Goal: Navigation & Orientation: Find specific page/section

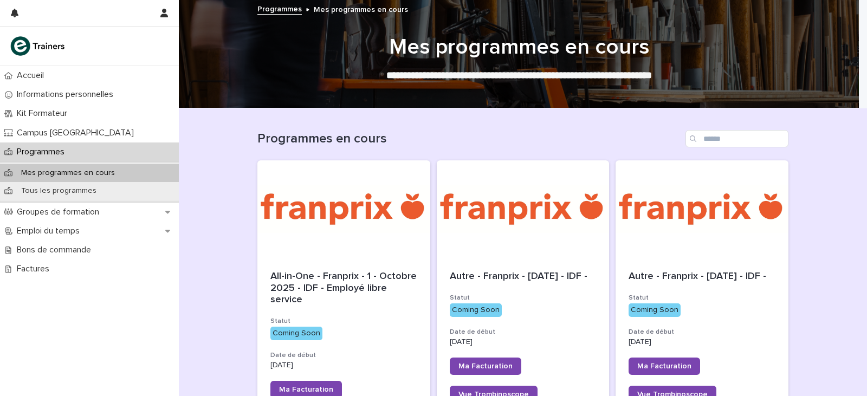
click at [83, 186] on p "Tous les programmes" at bounding box center [58, 190] width 93 height 9
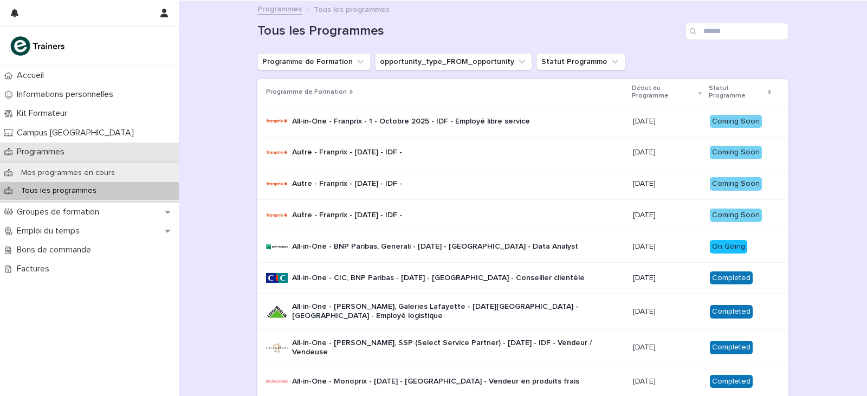
click at [26, 149] on p "Programmes" at bounding box center [42, 152] width 61 height 10
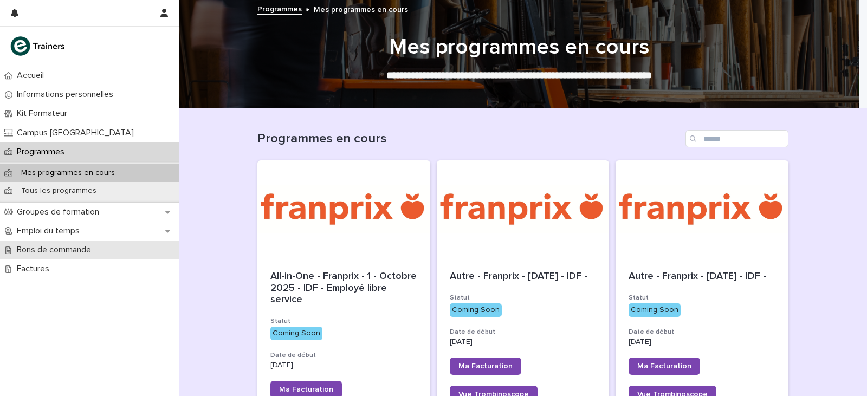
click at [77, 252] on p "Bons de commande" at bounding box center [55, 250] width 87 height 10
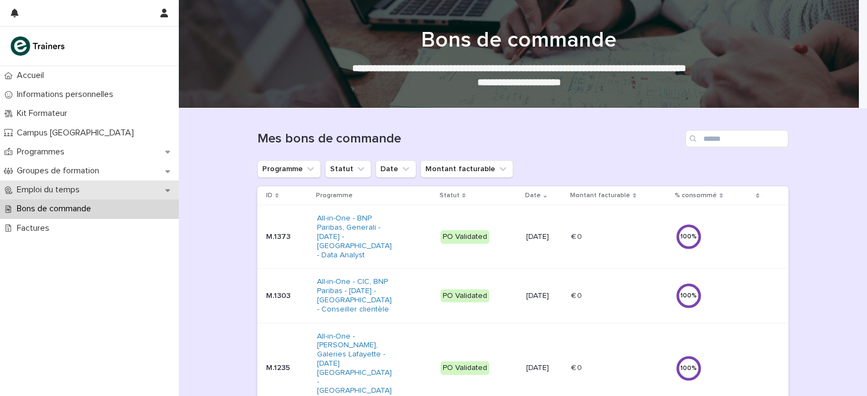
click at [80, 193] on p "Emploi du temps" at bounding box center [50, 190] width 76 height 10
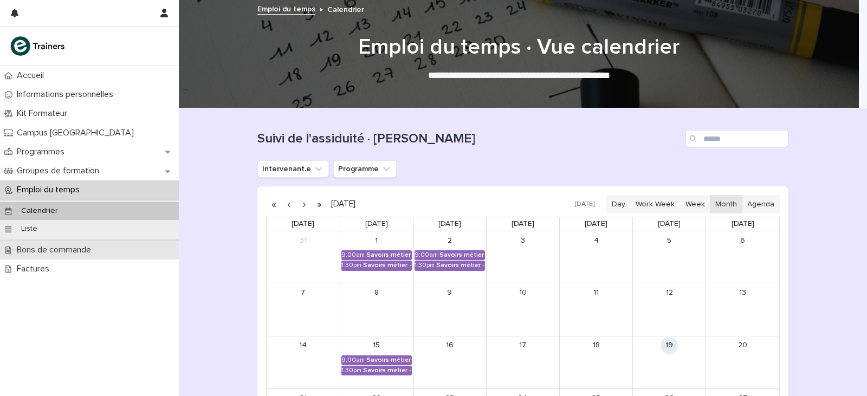
click at [69, 242] on div "Bons de commande" at bounding box center [89, 249] width 179 height 19
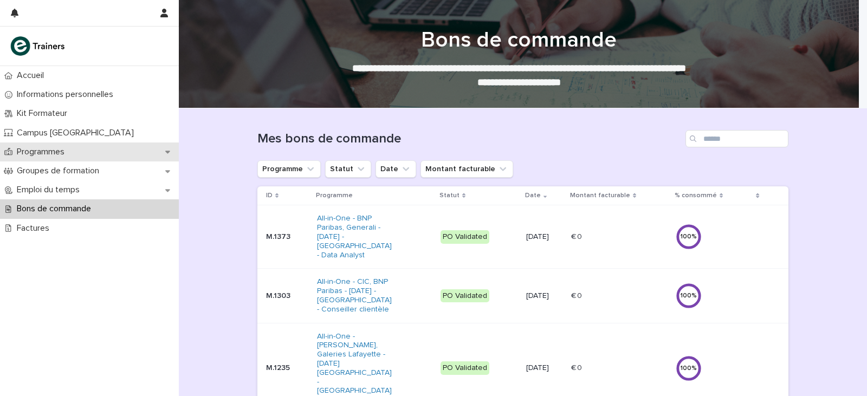
click at [73, 156] on p "Programmes" at bounding box center [42, 152] width 61 height 10
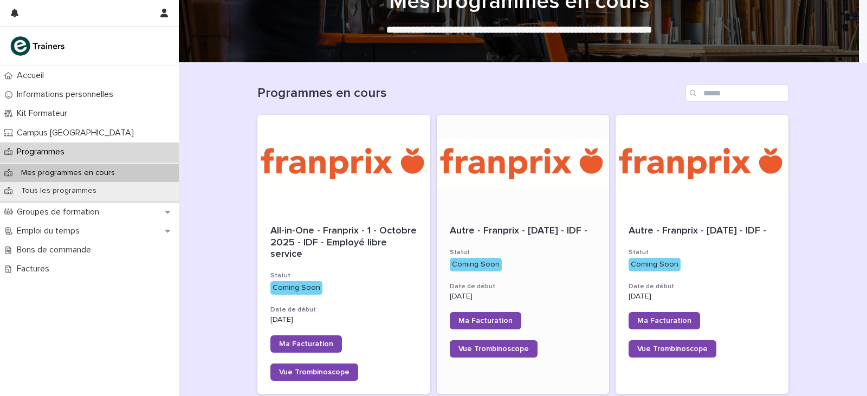
scroll to position [108, 0]
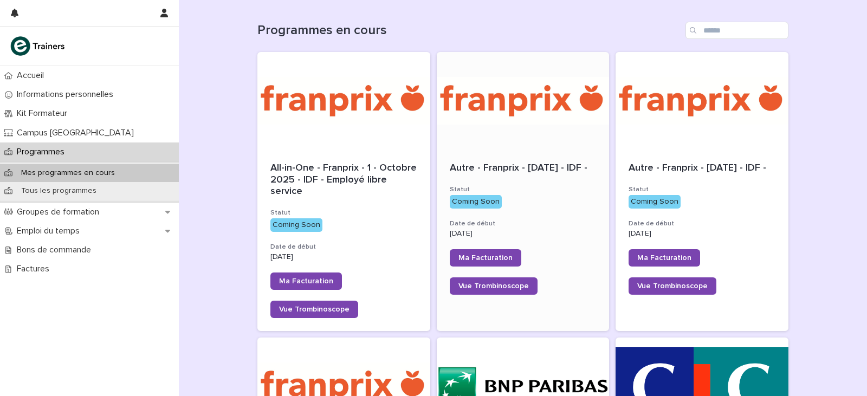
click at [542, 157] on div "Autre - Franprix - [DATE] - IDF - Statut Coming Soon Date de début [DATE] Ma Fa…" at bounding box center [523, 228] width 173 height 158
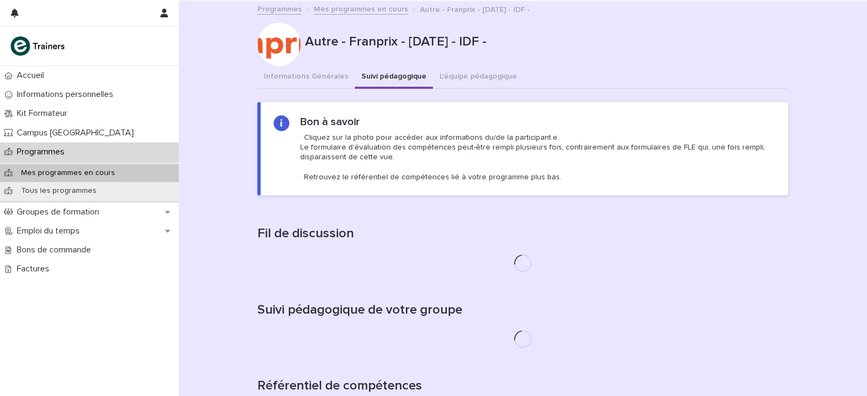
click at [391, 80] on button "Suivi pédagogique" at bounding box center [394, 77] width 78 height 23
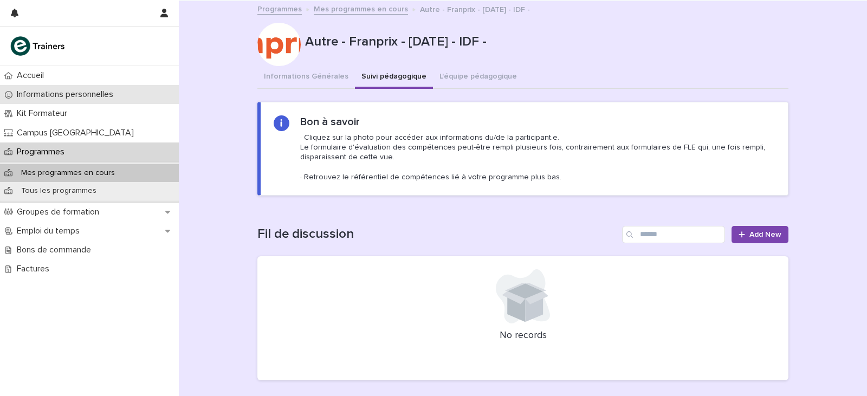
click at [103, 89] on div "Informations personnelles" at bounding box center [89, 94] width 179 height 19
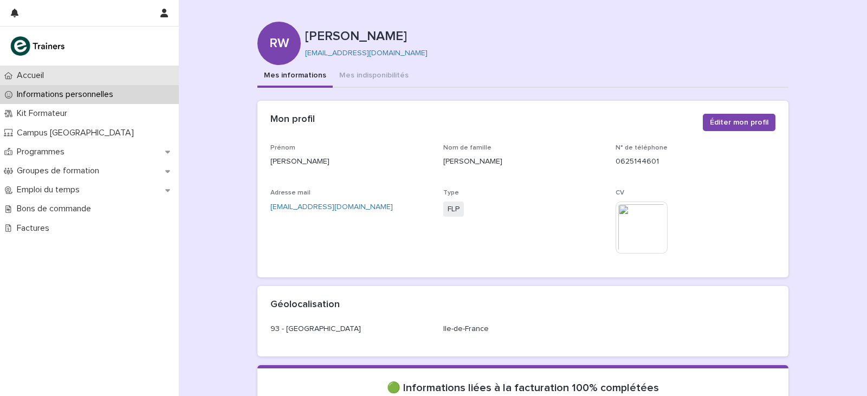
click at [101, 73] on div "Accueil" at bounding box center [89, 75] width 179 height 19
